Goal: Find specific page/section: Find specific page/section

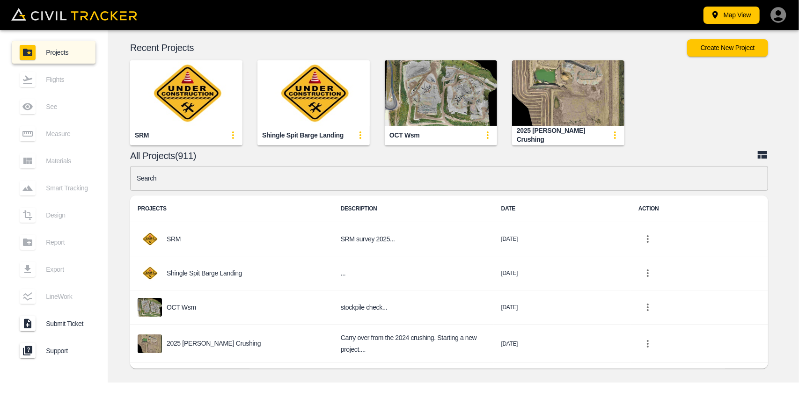
click at [270, 187] on input "text" at bounding box center [449, 178] width 638 height 25
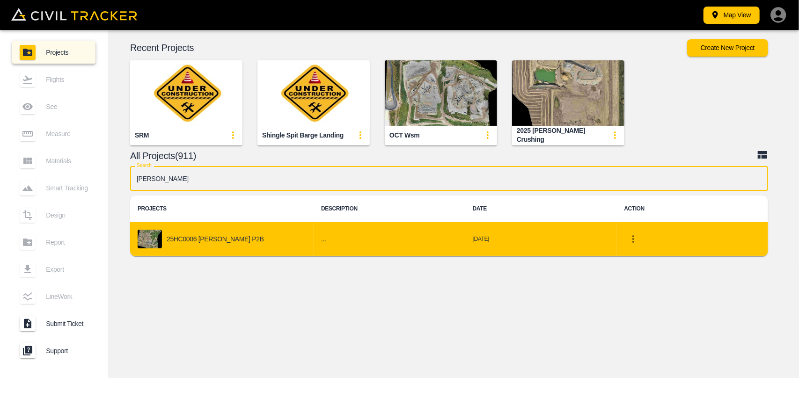
type input "[PERSON_NAME]"
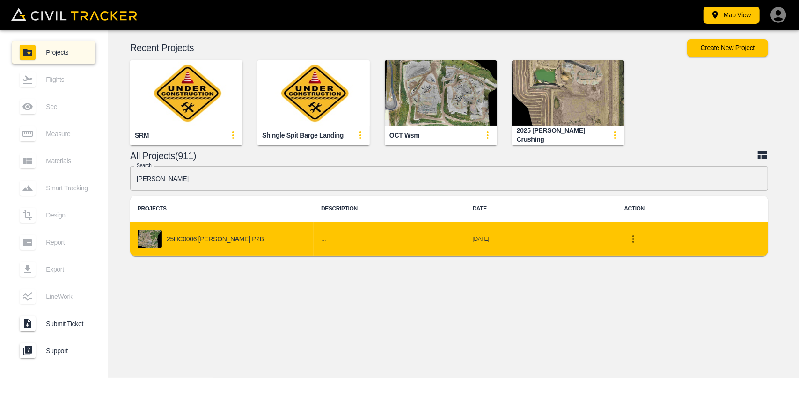
click at [225, 247] on div "25HC0006 [PERSON_NAME] P2B" at bounding box center [222, 239] width 168 height 19
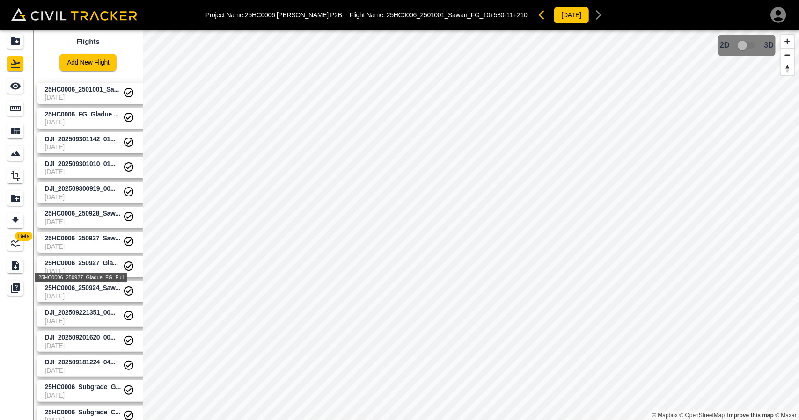
click at [102, 260] on span "25HC0006_250927_Gla..." at bounding box center [81, 262] width 73 height 7
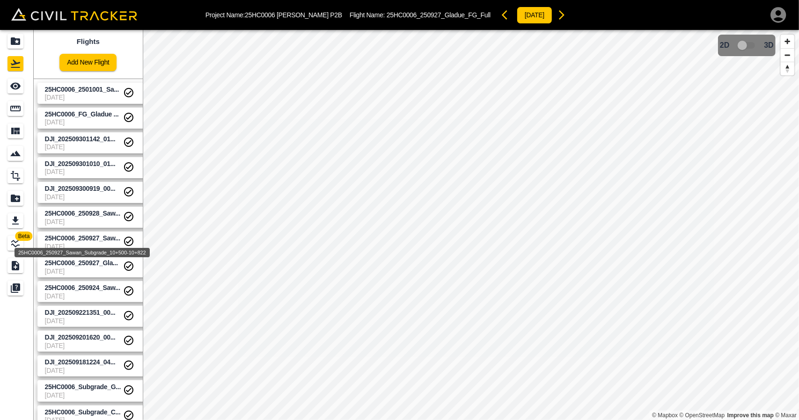
click at [101, 239] on span "25HC0006_250927_Saw..." at bounding box center [82, 237] width 75 height 7
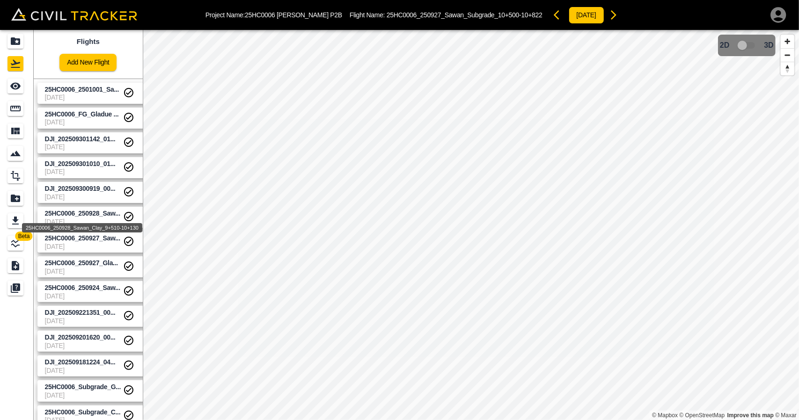
drag, startPoint x: 101, startPoint y: 213, endPoint x: 100, endPoint y: 202, distance: 10.8
click at [101, 212] on span "25HC0006_250928_Saw..." at bounding box center [82, 213] width 75 height 7
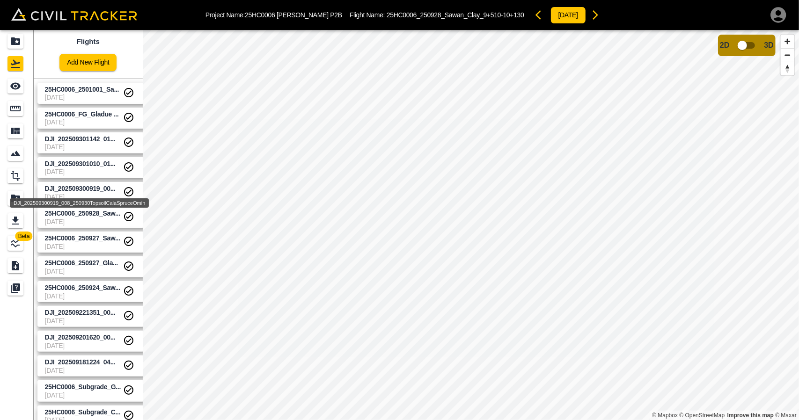
click at [98, 191] on span "DJI_202509300919_00..." at bounding box center [80, 188] width 71 height 7
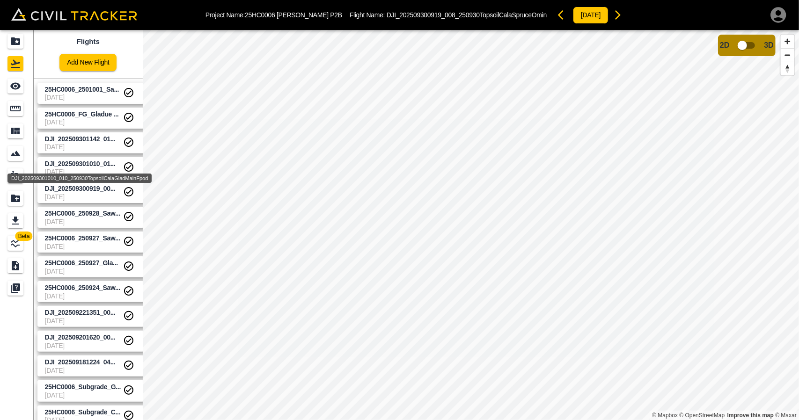
click at [94, 160] on span "DJI_202509301010_01..." at bounding box center [80, 163] width 71 height 7
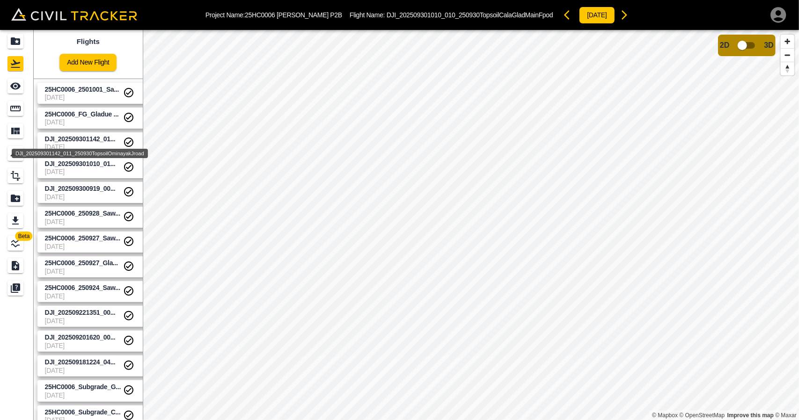
drag, startPoint x: 94, startPoint y: 139, endPoint x: 93, endPoint y: 130, distance: 8.9
click at [94, 138] on span "DJI_202509301142_01..." at bounding box center [80, 138] width 71 height 7
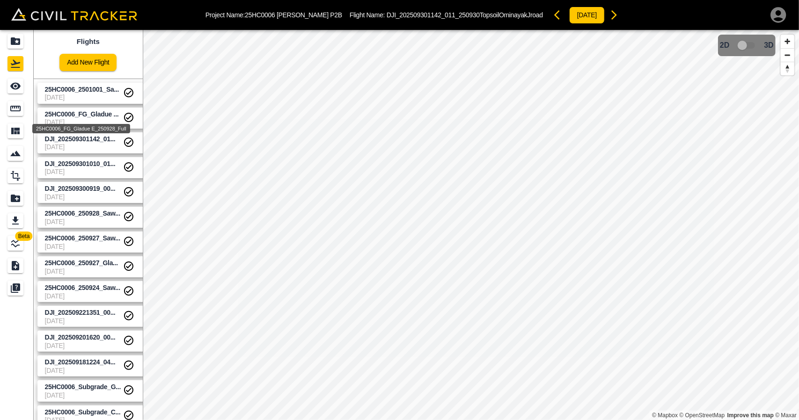
click at [91, 116] on span "25HC0006_FG_Gladue ..." at bounding box center [82, 113] width 74 height 7
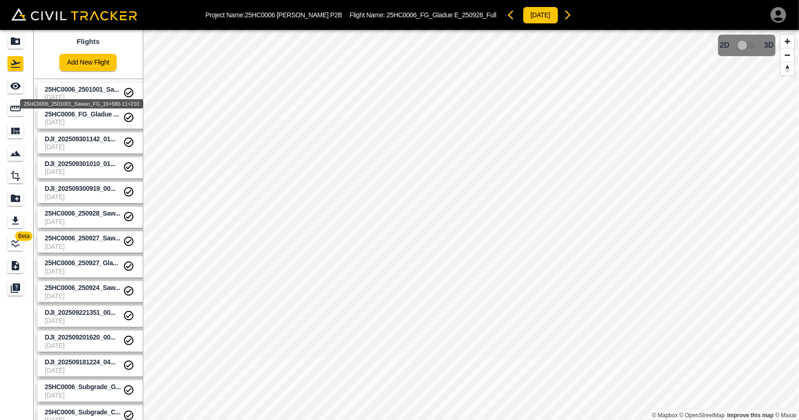
click at [88, 89] on span "25HC0006_2501001_Sa..." at bounding box center [82, 89] width 74 height 7
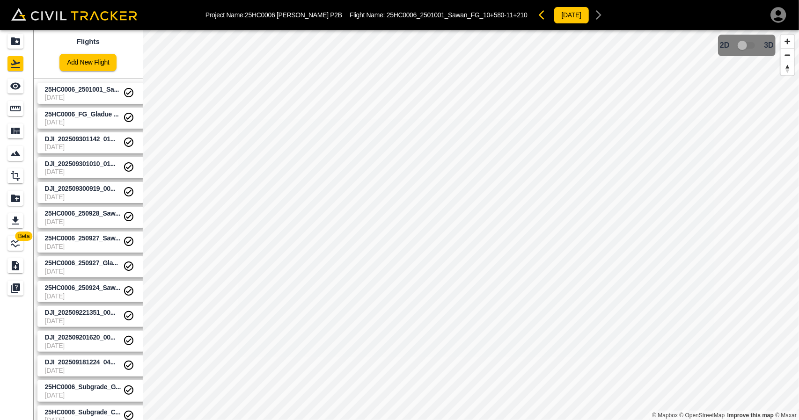
click at [109, 319] on span "[DATE]" at bounding box center [84, 320] width 78 height 7
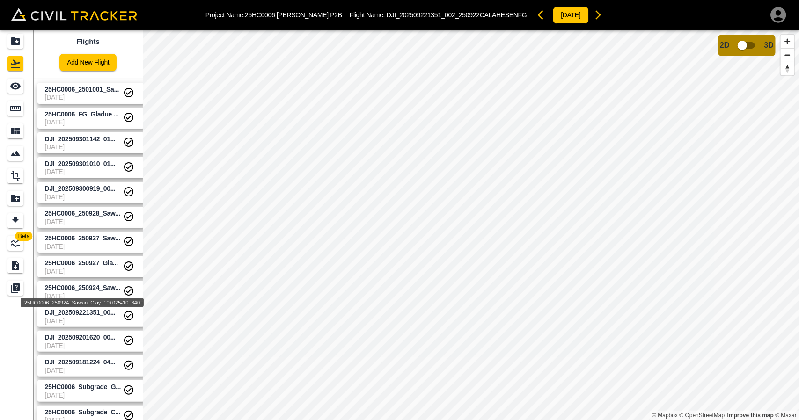
click at [94, 287] on span "25HC0006_250924_Saw..." at bounding box center [82, 287] width 75 height 7
click at [107, 290] on span "25HC0006_250924_Saw..." at bounding box center [82, 287] width 75 height 7
click at [746, 51] on input "checkbox" at bounding box center [742, 46] width 53 height 18
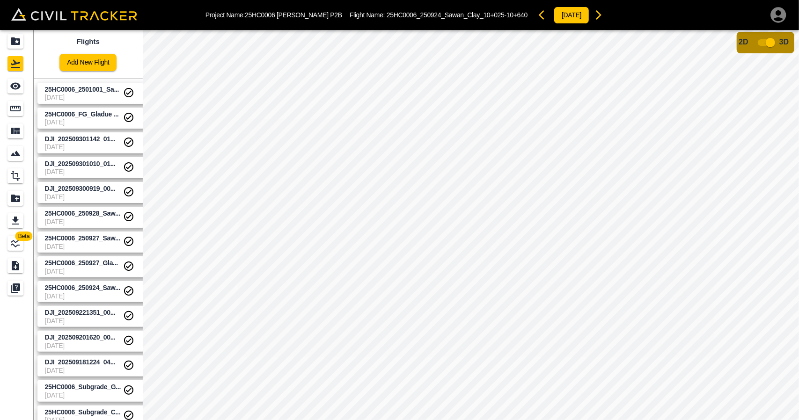
click at [767, 43] on input "checkbox" at bounding box center [770, 43] width 53 height 18
click at [18, 43] on icon "Projects" at bounding box center [15, 40] width 9 height 7
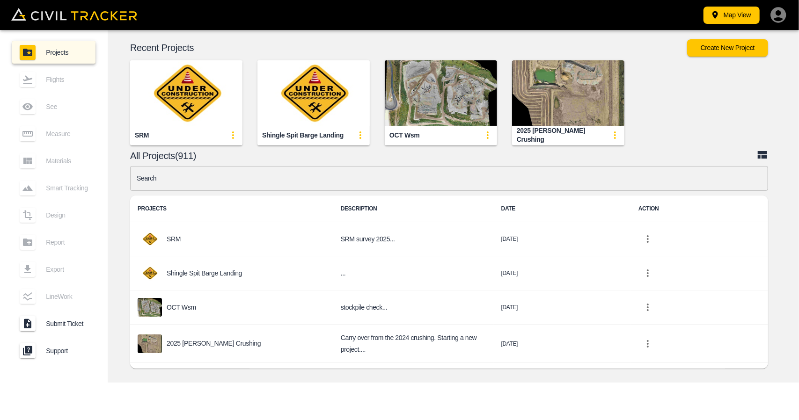
click at [310, 174] on input "text" at bounding box center [449, 178] width 638 height 25
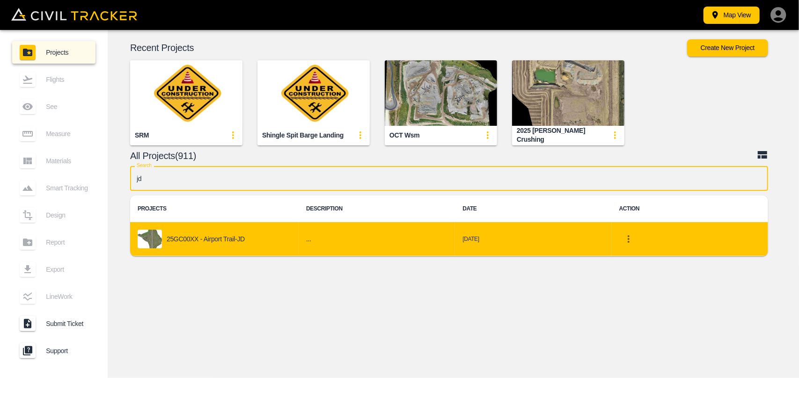
type input "jd"
click at [241, 238] on p "25GC00XX - Airport Trail-JD" at bounding box center [206, 238] width 78 height 7
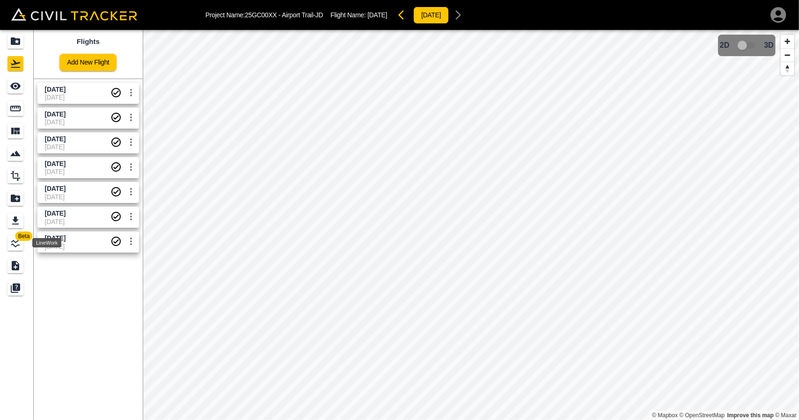
click at [12, 249] on icon "LineWork" at bounding box center [15, 243] width 11 height 11
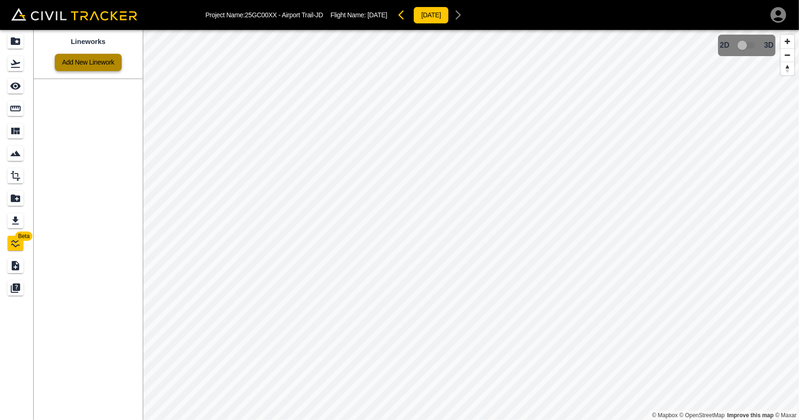
click at [88, 59] on link "Add New Linework" at bounding box center [88, 62] width 67 height 17
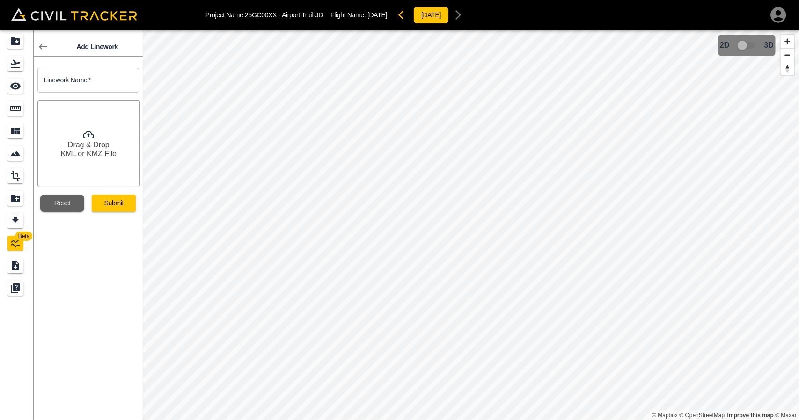
click at [93, 92] on input "text" at bounding box center [88, 80] width 102 height 25
click at [116, 330] on div "Add Linework Linework Name   * Linework Name * Drag & Drop KML or KMZ File Rese…" at bounding box center [88, 225] width 109 height 390
click at [20, 41] on icon "Projects" at bounding box center [15, 41] width 11 height 11
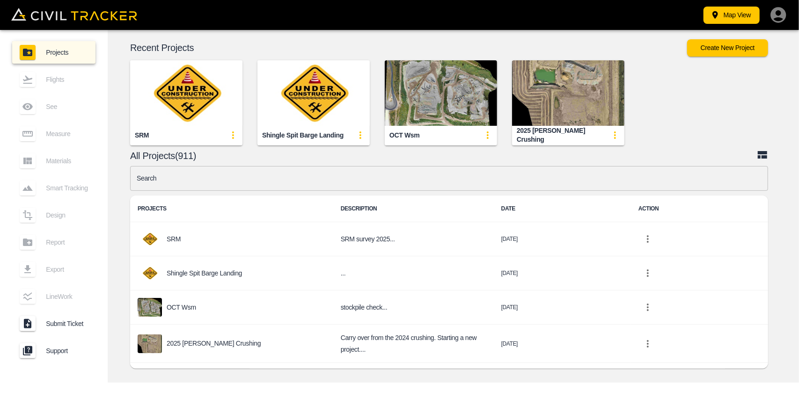
click at [358, 188] on input "text" at bounding box center [449, 178] width 638 height 25
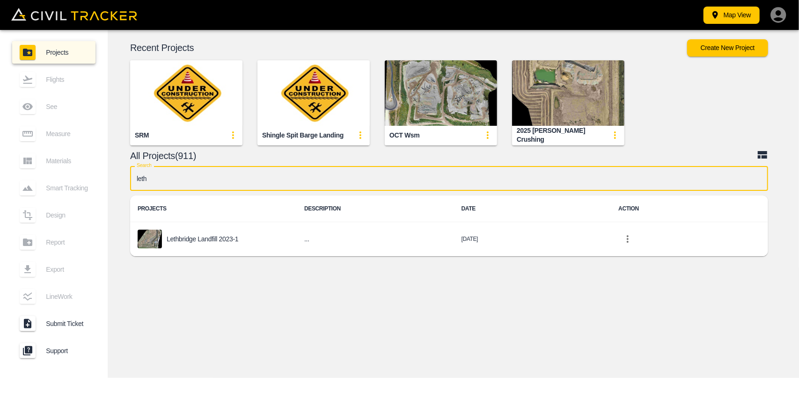
type input "leth"
click at [274, 220] on th "PROJECTS" at bounding box center [213, 209] width 167 height 27
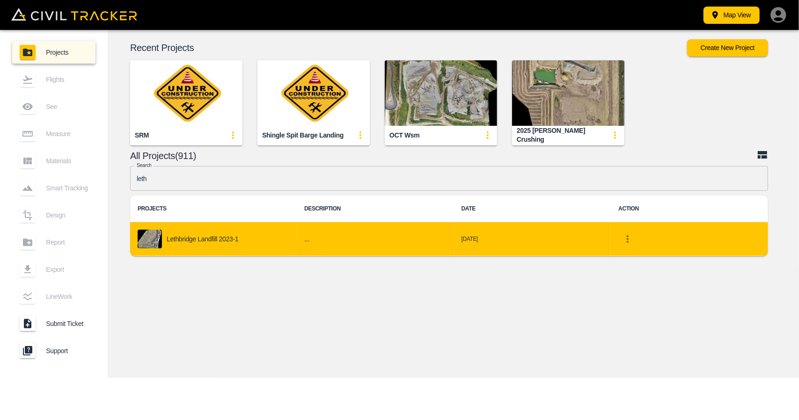
click at [246, 245] on div "Lethbridge Landfill 2023-1" at bounding box center [214, 239] width 152 height 19
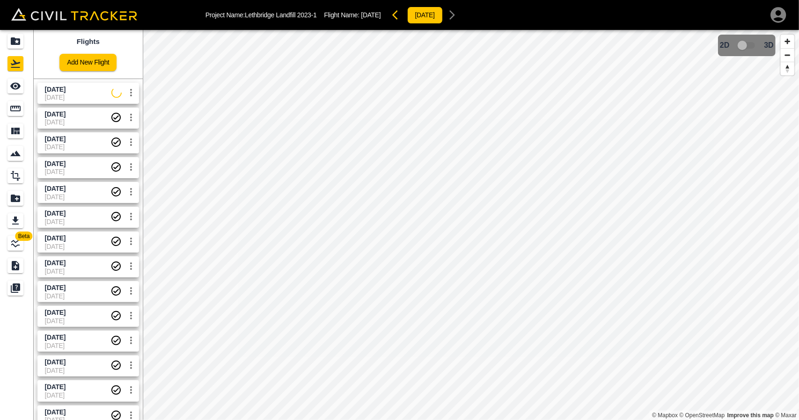
click at [55, 102] on link "[DATE] [DATE]" at bounding box center [88, 93] width 102 height 21
click at [17, 103] on icon "Measure" at bounding box center [15, 108] width 11 height 11
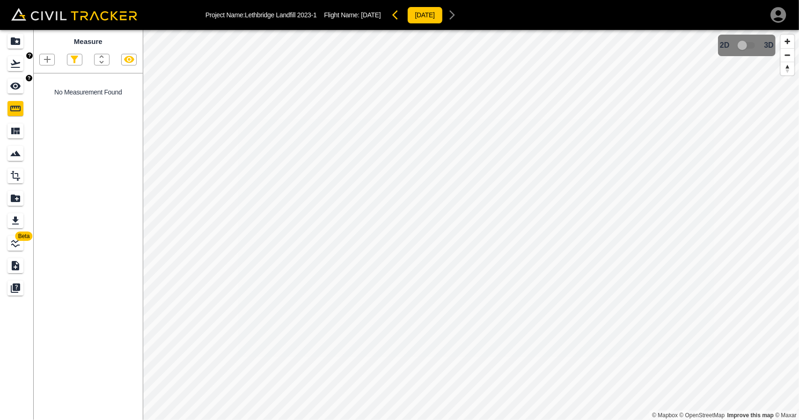
drag, startPoint x: 12, startPoint y: 65, endPoint x: 22, endPoint y: 82, distance: 19.9
click at [12, 65] on icon "Flights" at bounding box center [15, 64] width 9 height 8
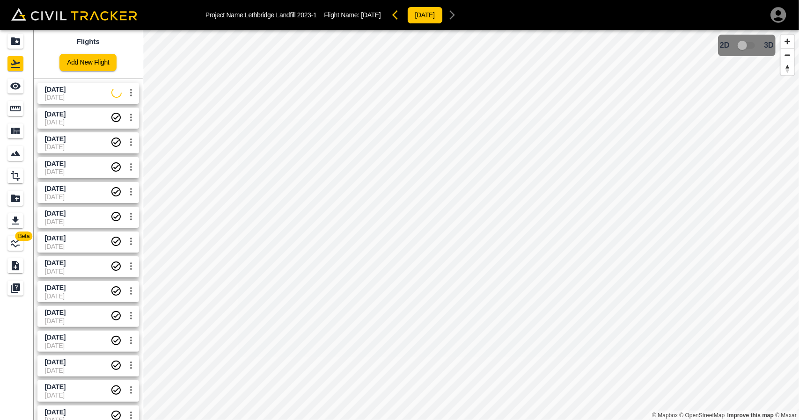
click at [48, 120] on span "[DATE]" at bounding box center [78, 121] width 66 height 7
click at [15, 89] on icon "See" at bounding box center [15, 86] width 10 height 7
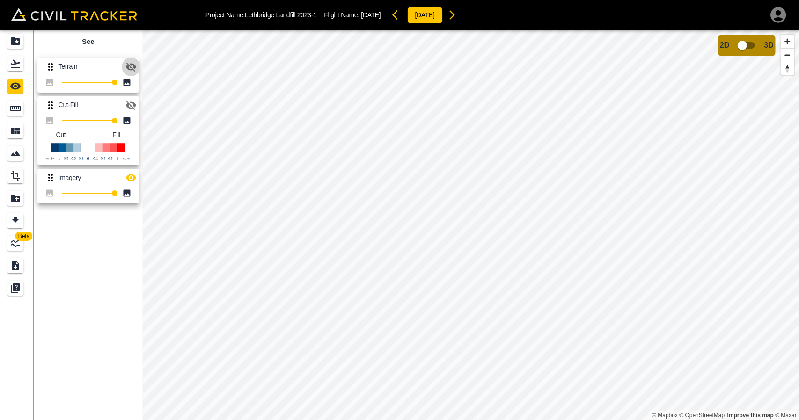
click at [128, 66] on icon "button" at bounding box center [131, 67] width 10 height 9
click at [128, 64] on icon "button" at bounding box center [131, 66] width 10 height 7
click at [134, 179] on icon "button" at bounding box center [131, 178] width 10 height 7
click at [134, 179] on icon "button" at bounding box center [131, 178] width 10 height 9
click at [128, 179] on icon "button" at bounding box center [131, 178] width 10 height 7
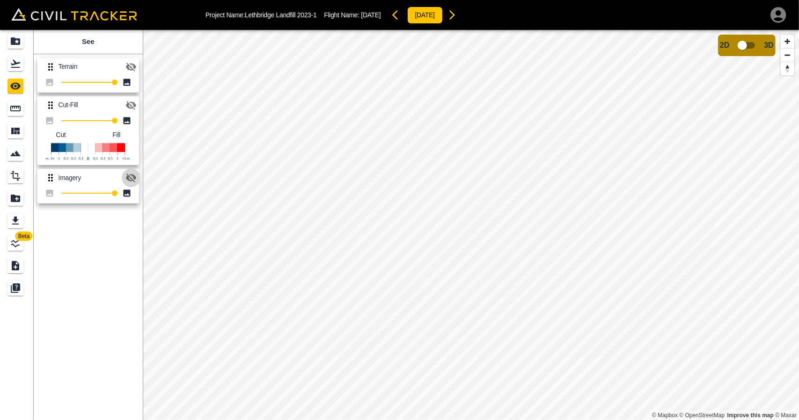
click at [128, 179] on icon "button" at bounding box center [131, 178] width 10 height 9
click at [128, 179] on icon "button" at bounding box center [131, 178] width 10 height 7
click at [128, 179] on icon "button" at bounding box center [131, 178] width 10 height 9
click at [21, 49] on link at bounding box center [17, 41] width 34 height 22
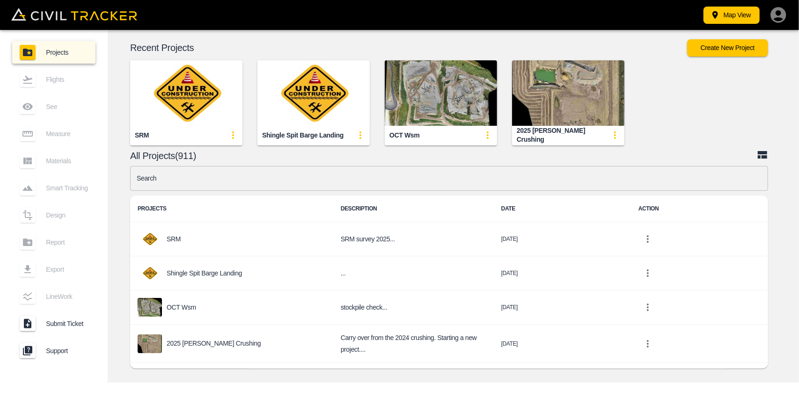
click at [280, 178] on input "text" at bounding box center [449, 178] width 638 height 25
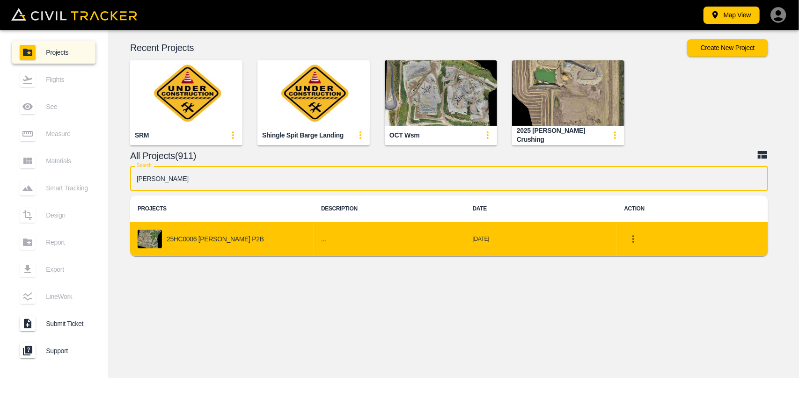
type input "[PERSON_NAME]"
click at [225, 244] on div "25HC0006 [PERSON_NAME] P2B" at bounding box center [222, 239] width 168 height 19
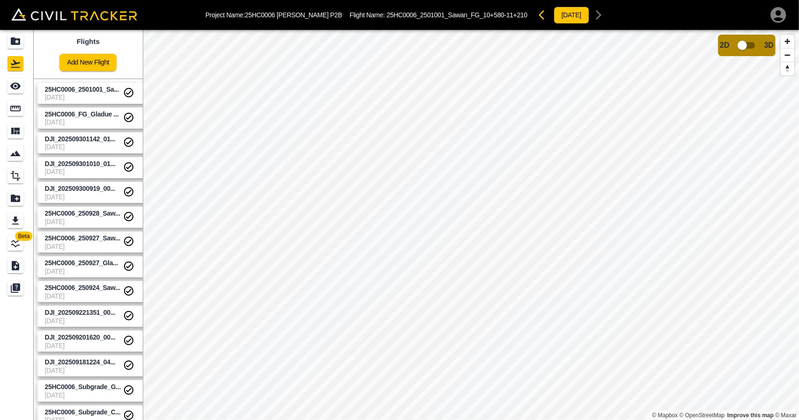
click at [62, 95] on span "[DATE]" at bounding box center [84, 97] width 78 height 7
click at [746, 50] on input "checkbox" at bounding box center [742, 46] width 53 height 18
click at [769, 45] on input "checkbox" at bounding box center [770, 43] width 53 height 18
click at [15, 106] on icon "Measure" at bounding box center [15, 109] width 10 height 6
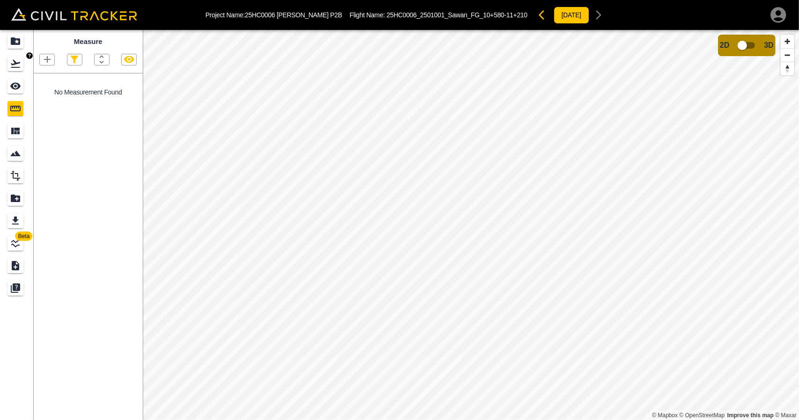
click at [18, 55] on link at bounding box center [17, 63] width 34 height 22
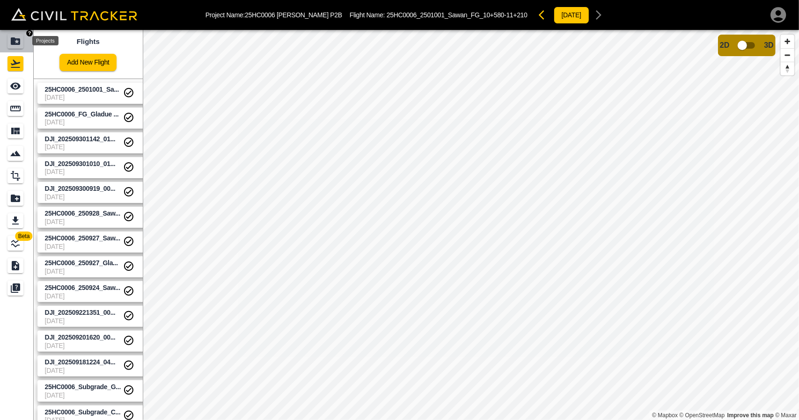
click at [21, 44] on icon "Projects" at bounding box center [15, 41] width 11 height 11
